Goal: Complete application form: Complete application form

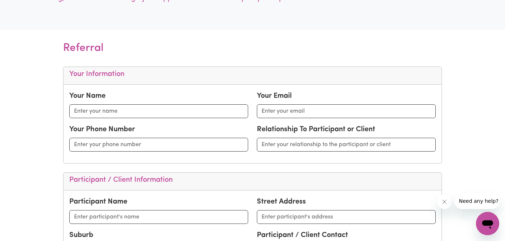
scroll to position [222, 0]
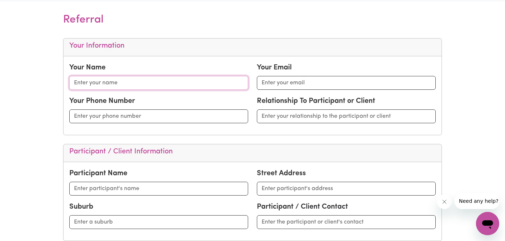
click at [187, 84] on input "text" at bounding box center [158, 83] width 179 height 14
type input "Sophie Moss"
type input "sophie.byrne@live.com.au"
type input "0468959810"
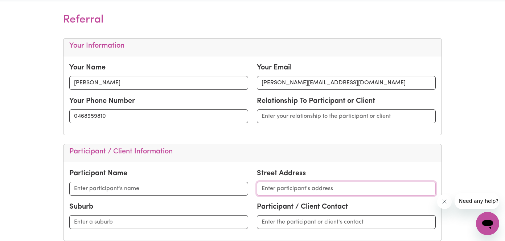
type input "27 GREVILLEA GR, HEATHCOTE NSW 2233"
type input "HEATHCOTE"
click at [300, 187] on input "27 GREVILLEA GR, HEATHCOTE NSW 2233" at bounding box center [346, 189] width 179 height 14
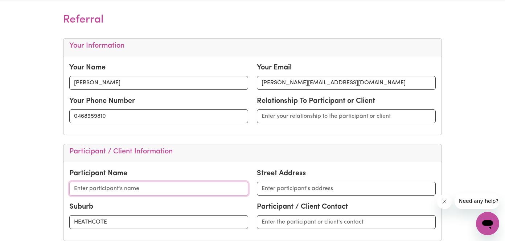
click at [160, 188] on input "text" at bounding box center [158, 189] width 179 height 14
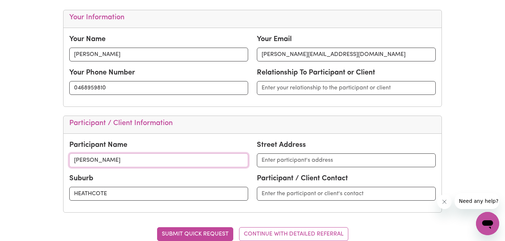
scroll to position [252, 0]
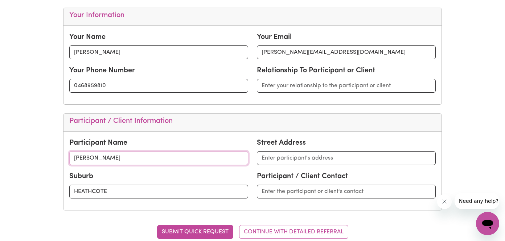
type input "Andrew Hart"
type input "HEATHCOTE, New South Wales, 2233"
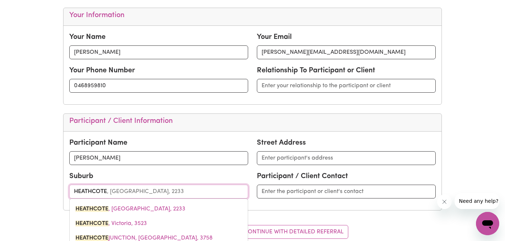
click at [139, 191] on input "HEATHCOTE" at bounding box center [158, 191] width 179 height 14
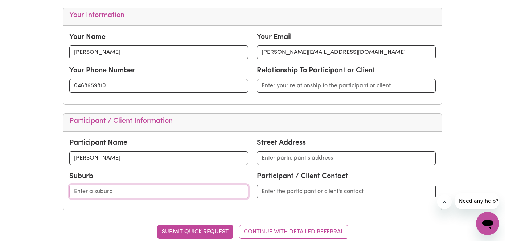
type input "L"
type input "Punch"
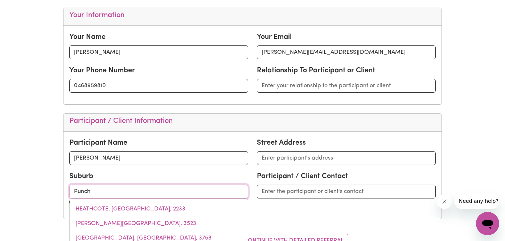
type input "PunchBOWL, New South Wales, 2196"
type input "Punchb"
type input "PunchbOWL, New South Wales, 2196"
type input "Punchbo"
type input "PunchboWL, New South Wales, 2196"
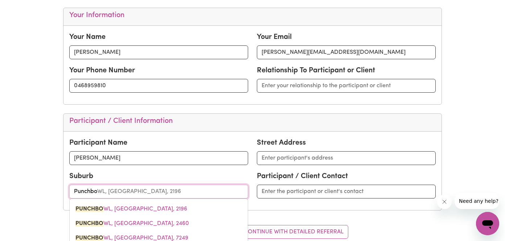
type input "Punchbow"
type input "PunchbowL, New South Wales, 2196"
type input "Punchbowe"
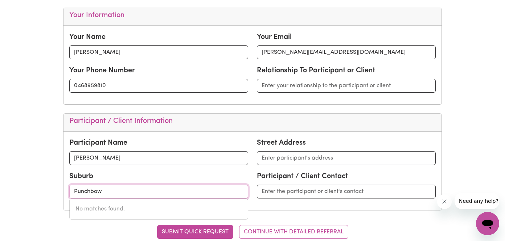
type input "Punchbo"
type input "PunchboWL, New South Wales, 2196"
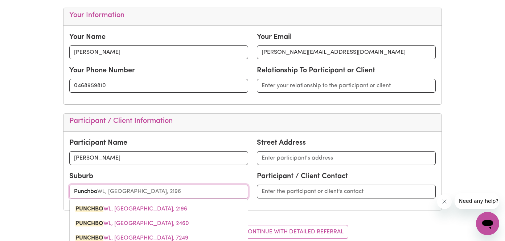
type input "Punchbow"
type input "PunchbowL, New South Wales, 2196"
type input "Punchbowe"
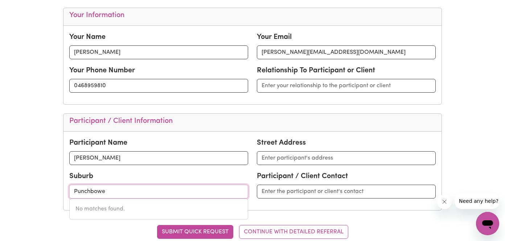
type input "Punchbow"
type input "PunchbowL, New South Wales, 2196"
type input "Punchbowl"
type input "Punchbowl, New South Wales, 2196"
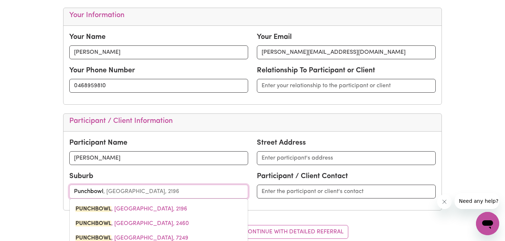
type input "Punchbowl"
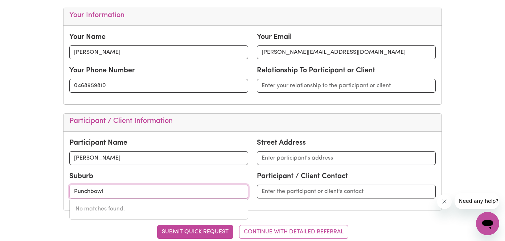
type input "Punchbowl"
type input "Punchbowl, New South Wales, 2196"
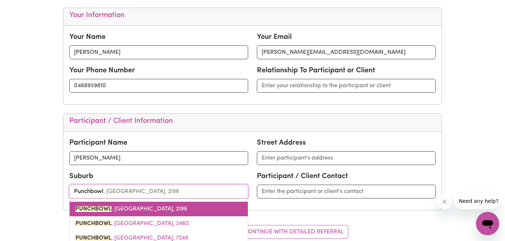
click at [136, 209] on span "PUNCHBOWL , New South Wales, 2196" at bounding box center [132, 209] width 112 height 6
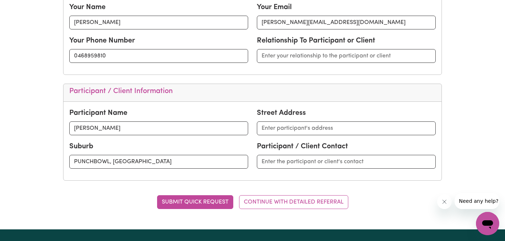
scroll to position [282, 0]
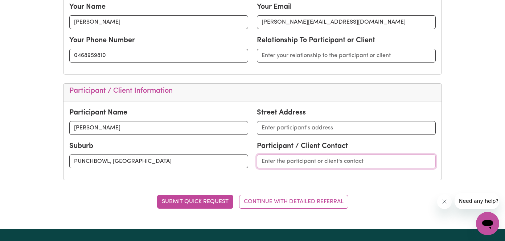
click at [282, 159] on input "text" at bounding box center [346, 161] width 179 height 14
paste input "0435446233"
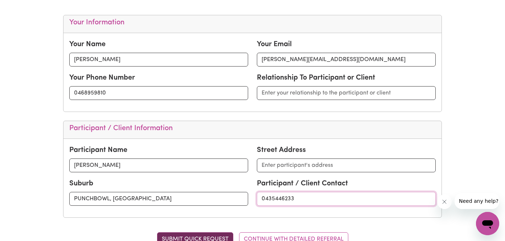
scroll to position [243, 0]
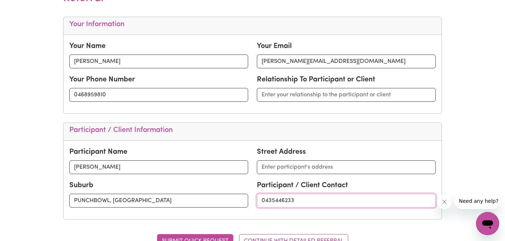
type input "0435446233"
click at [289, 97] on input "text" at bounding box center [346, 95] width 179 height 14
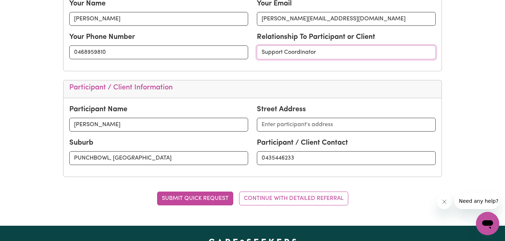
scroll to position [286, 0]
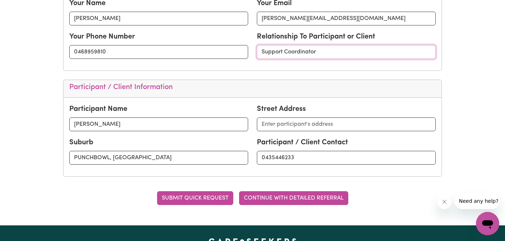
type input "Support Coordinator"
click at [260, 195] on button "CONTINUE WITH DETAILED REFERRAL" at bounding box center [293, 198] width 109 height 14
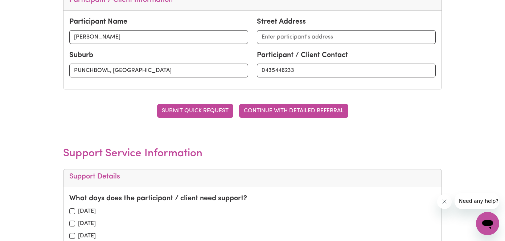
scroll to position [381, 0]
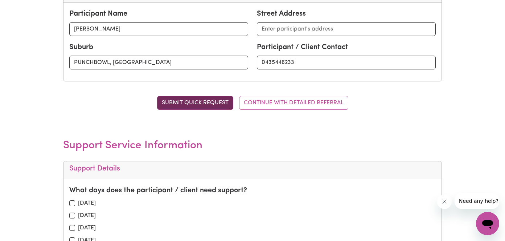
click at [226, 103] on button "SUBMIT QUICK REQUEST" at bounding box center [195, 103] width 76 height 14
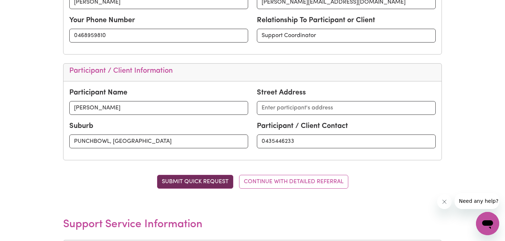
scroll to position [362, 0]
